Goal: Navigation & Orientation: Find specific page/section

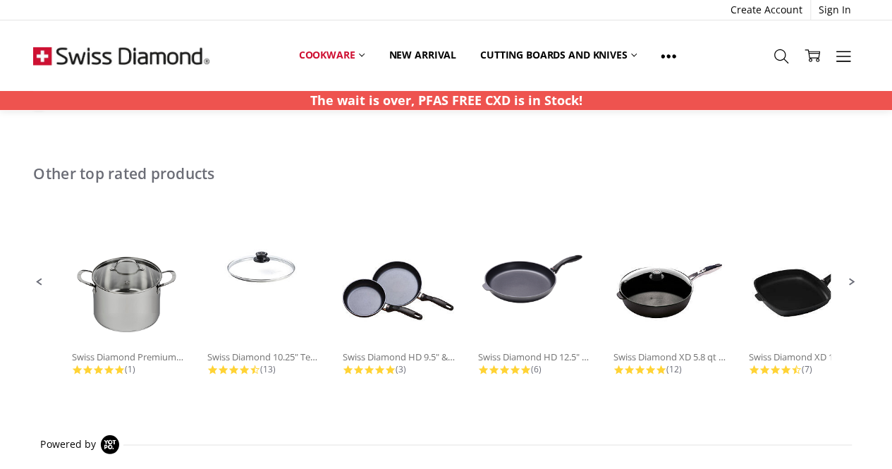
scroll to position [988, 0]
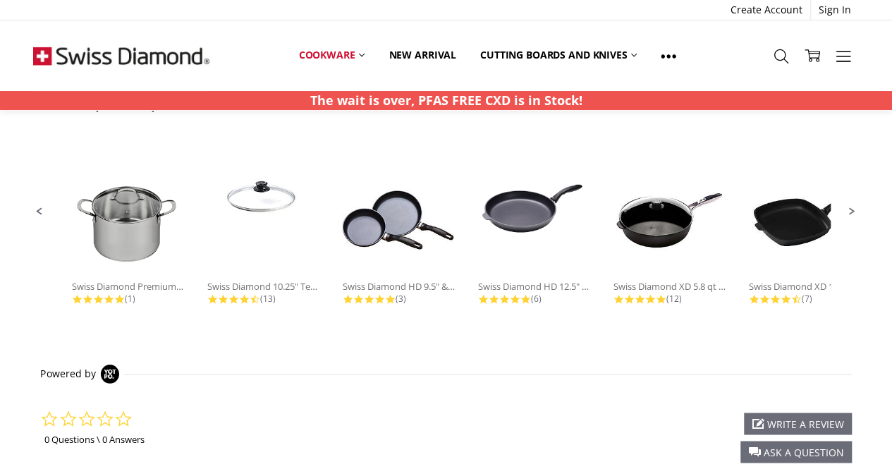
click at [849, 217] on span "Next Promoted Products Page" at bounding box center [853, 211] width 13 height 13
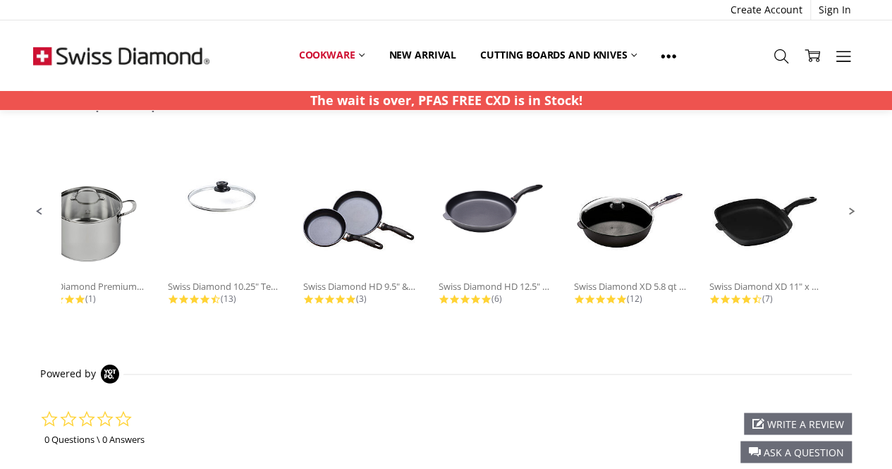
click at [852, 214] on span "Next Promoted Products Page" at bounding box center [853, 211] width 13 height 13
click at [40, 210] on span "Previous Promoted Products Page" at bounding box center [39, 211] width 13 height 13
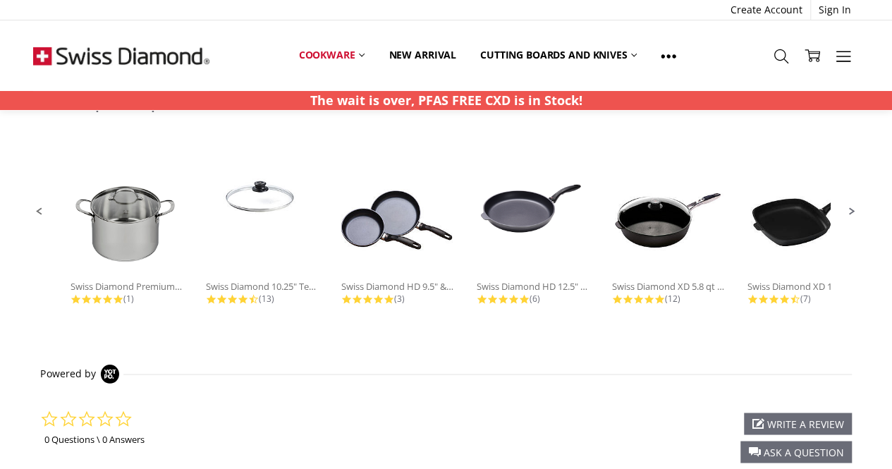
scroll to position [0, 0]
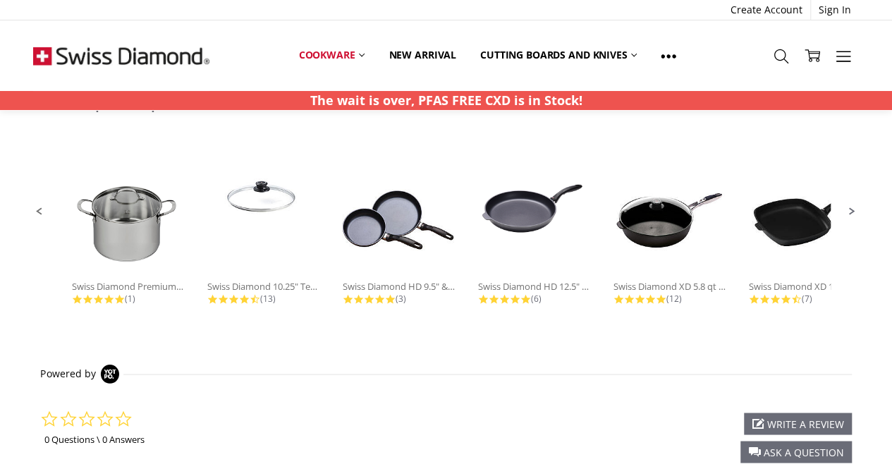
click at [40, 207] on span "Previous Promoted Products Page" at bounding box center [39, 211] width 13 height 13
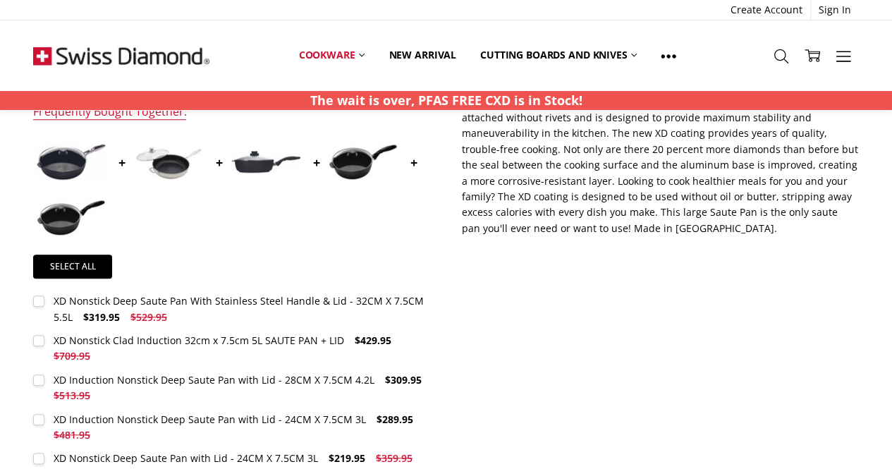
scroll to position [564, 0]
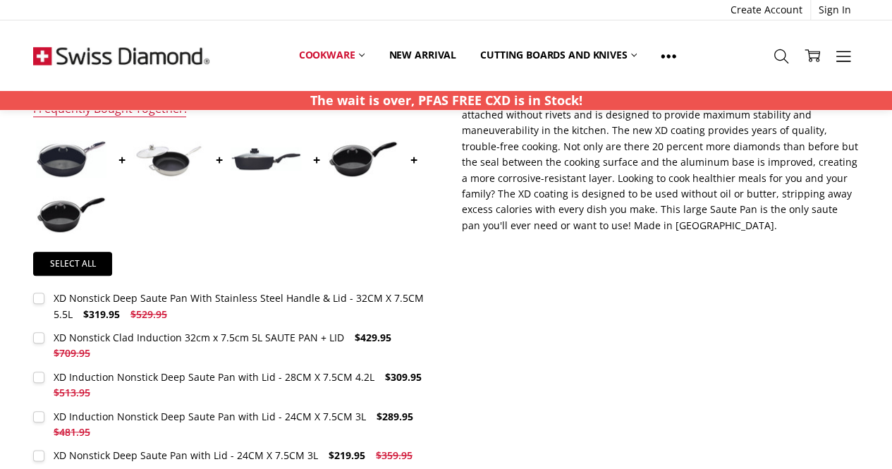
click at [44, 375] on label "XD Induction Nonstick Deep Saute Pan with Lid - 28CM X 7.5CM 4.2L $309.95 $513.…" at bounding box center [231, 386] width 397 height 32
click at [207, 375] on div "XD Induction Nonstick Deep Saute Pan with Lid - 28CM X 7.5CM 4.2L" at bounding box center [214, 376] width 321 height 13
click at [438, 54] on link "New arrival" at bounding box center [422, 55] width 91 height 31
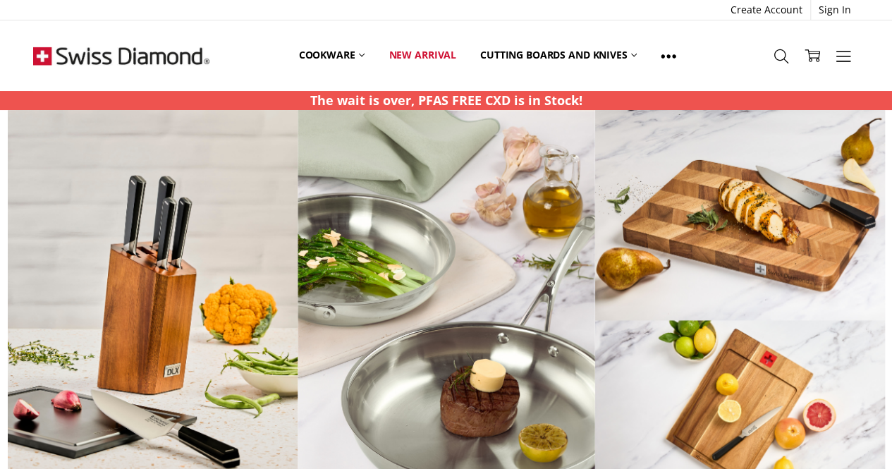
scroll to position [71, 0]
